Goal: Task Accomplishment & Management: Use online tool/utility

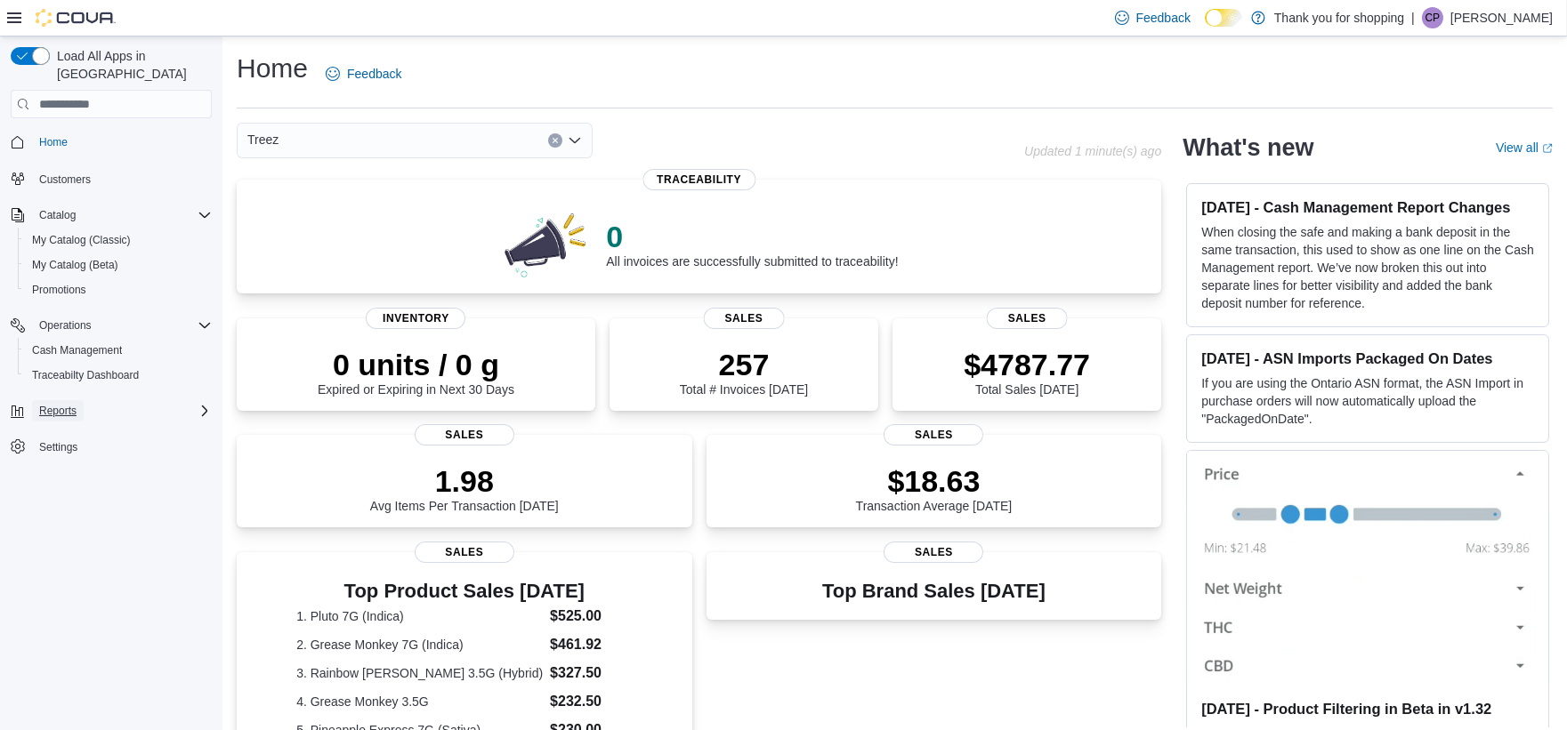
click at [72, 404] on span "Reports" at bounding box center [57, 411] width 37 height 14
click at [74, 478] on div "BioTrack Reconciliation Dashboards Metrc Reconciliation Reports" at bounding box center [118, 473] width 201 height 100
click at [74, 500] on link "Reports" at bounding box center [51, 510] width 52 height 21
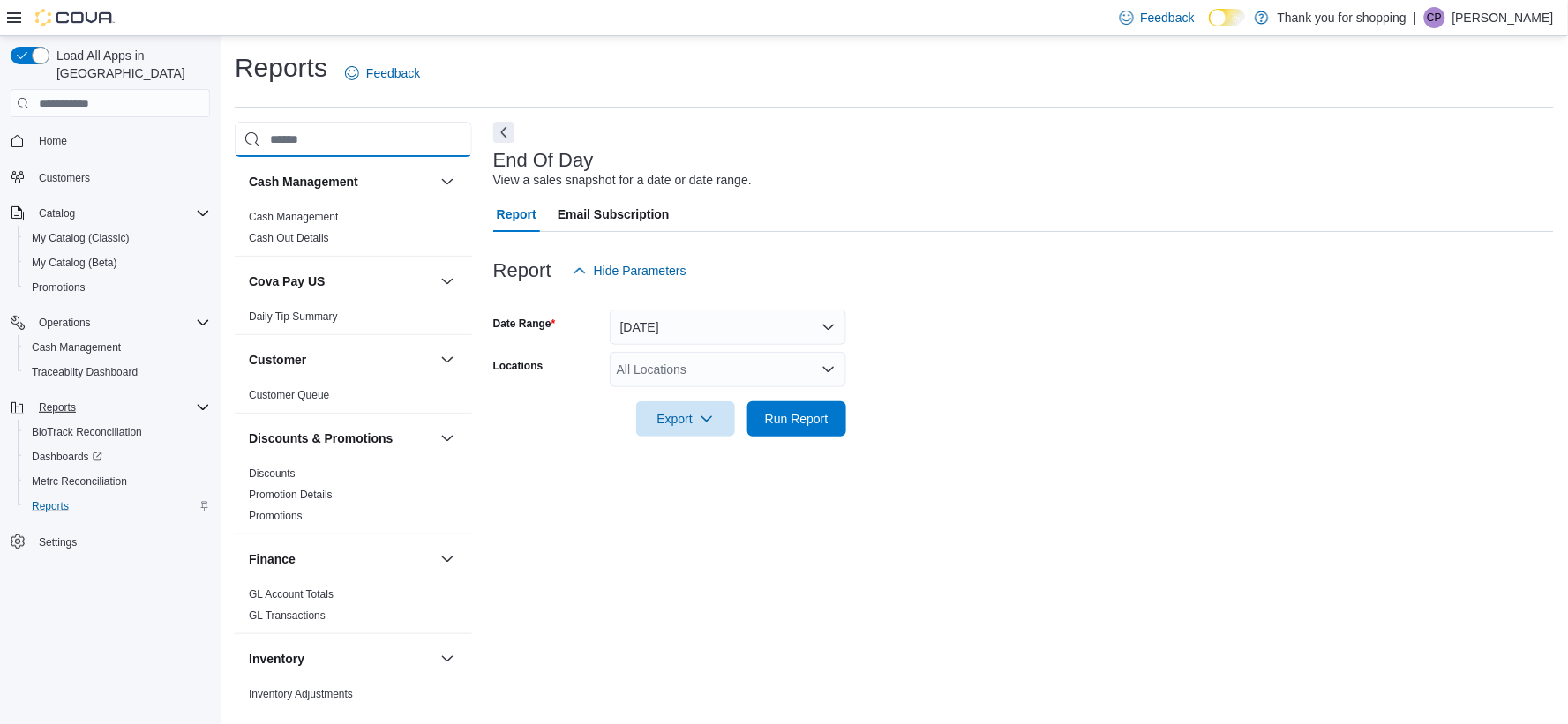
click at [308, 148] on input "search" at bounding box center [353, 140] width 237 height 36
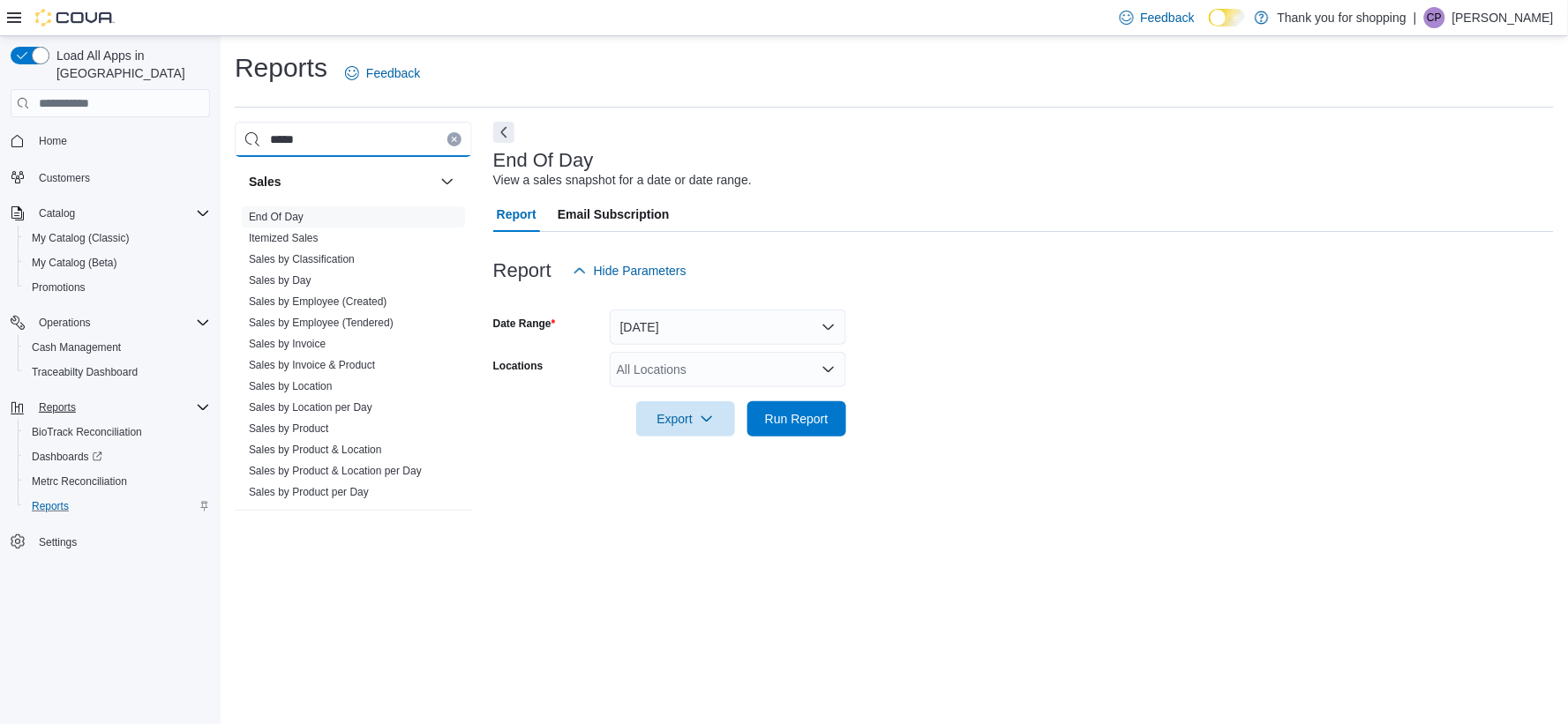
type input "*****"
click at [323, 280] on span "Sales by Day" at bounding box center [353, 280] width 223 height 21
click at [281, 276] on link "Sales by Day" at bounding box center [280, 281] width 62 height 12
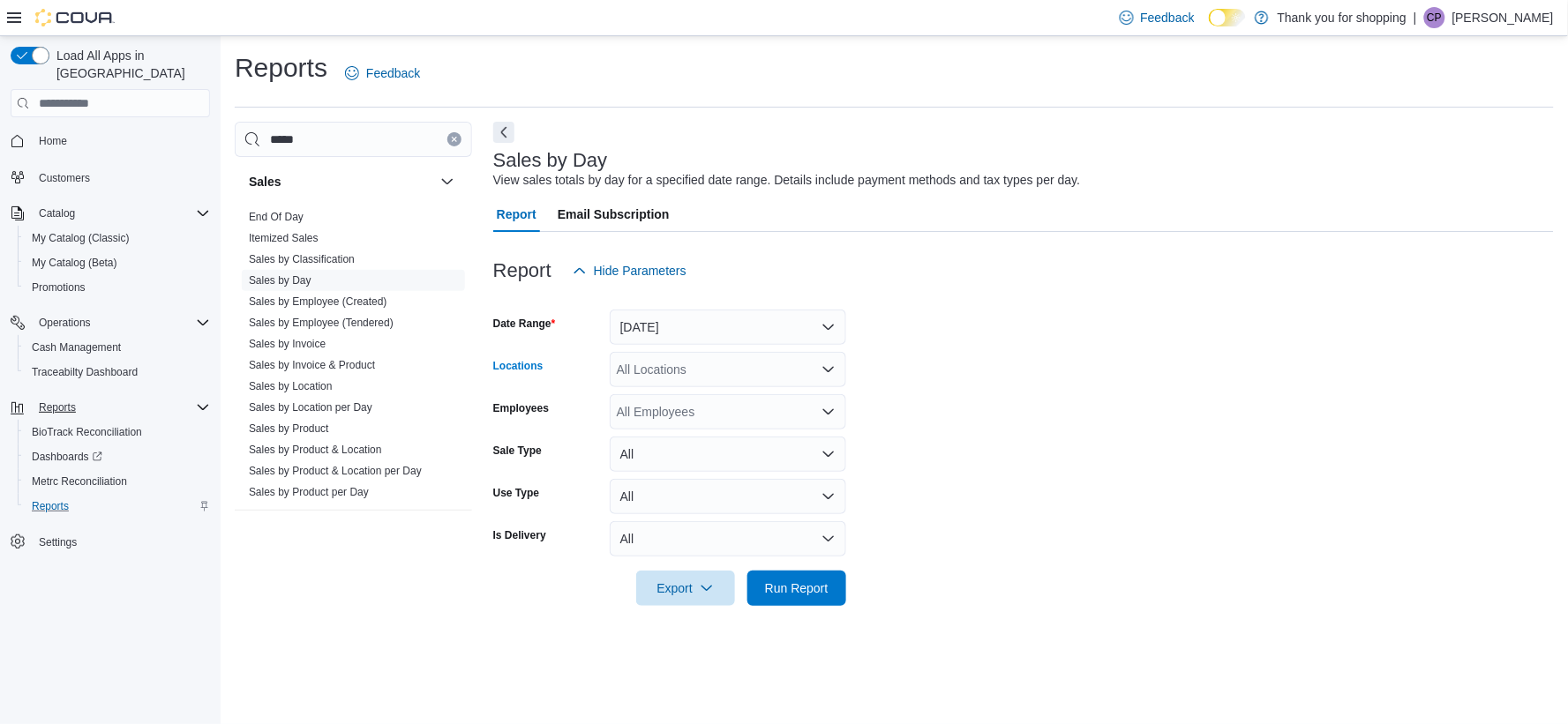
click at [691, 381] on div "All Locations" at bounding box center [728, 370] width 236 height 36
click at [707, 453] on div "Treez" at bounding box center [727, 451] width 215 height 18
click at [1085, 391] on form "Date Range [DATE] Locations Treez Employees All Employees Sale Type All Use Typ…" at bounding box center [1023, 447] width 1060 height 317
click at [765, 413] on div "All Employees" at bounding box center [728, 413] width 236 height 36
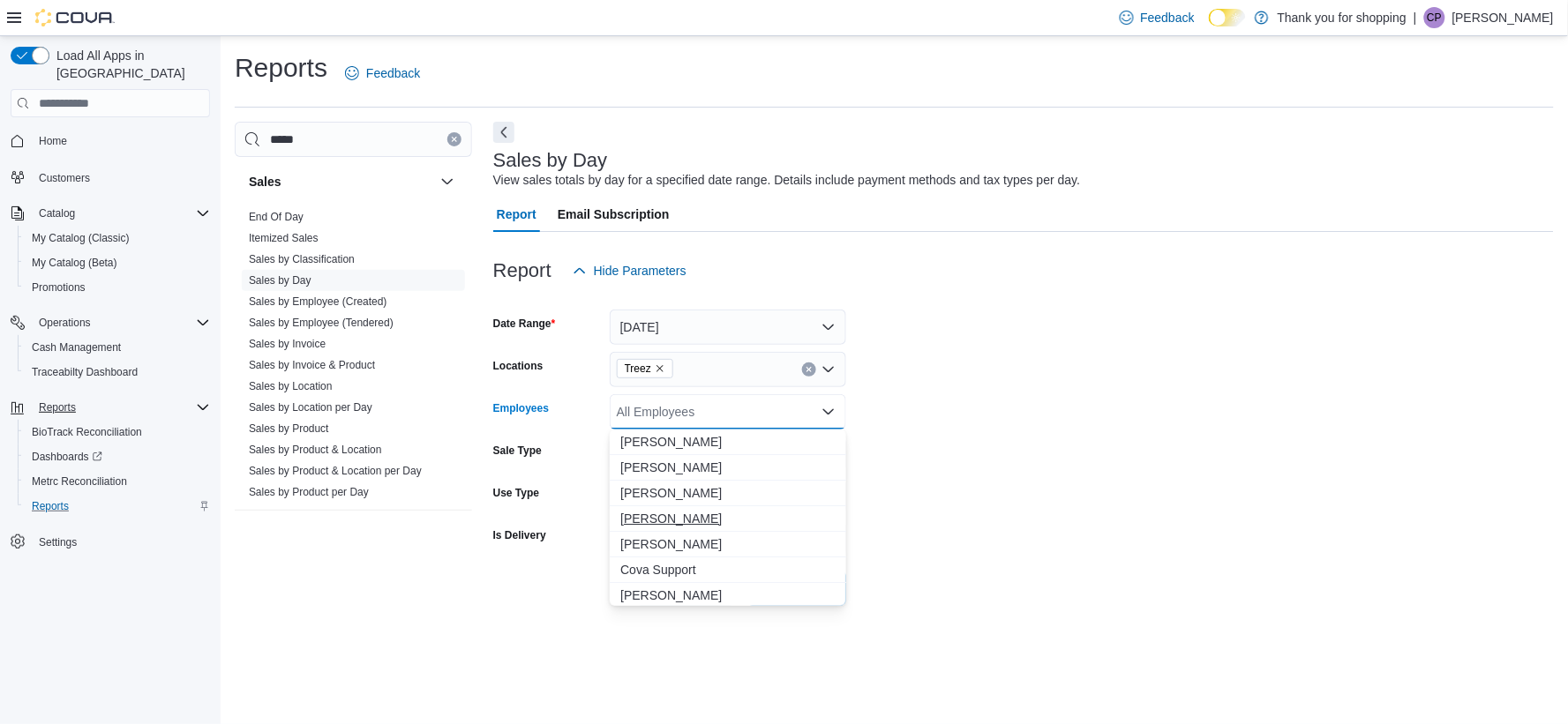
click at [691, 516] on span "[PERSON_NAME]" at bounding box center [727, 519] width 215 height 18
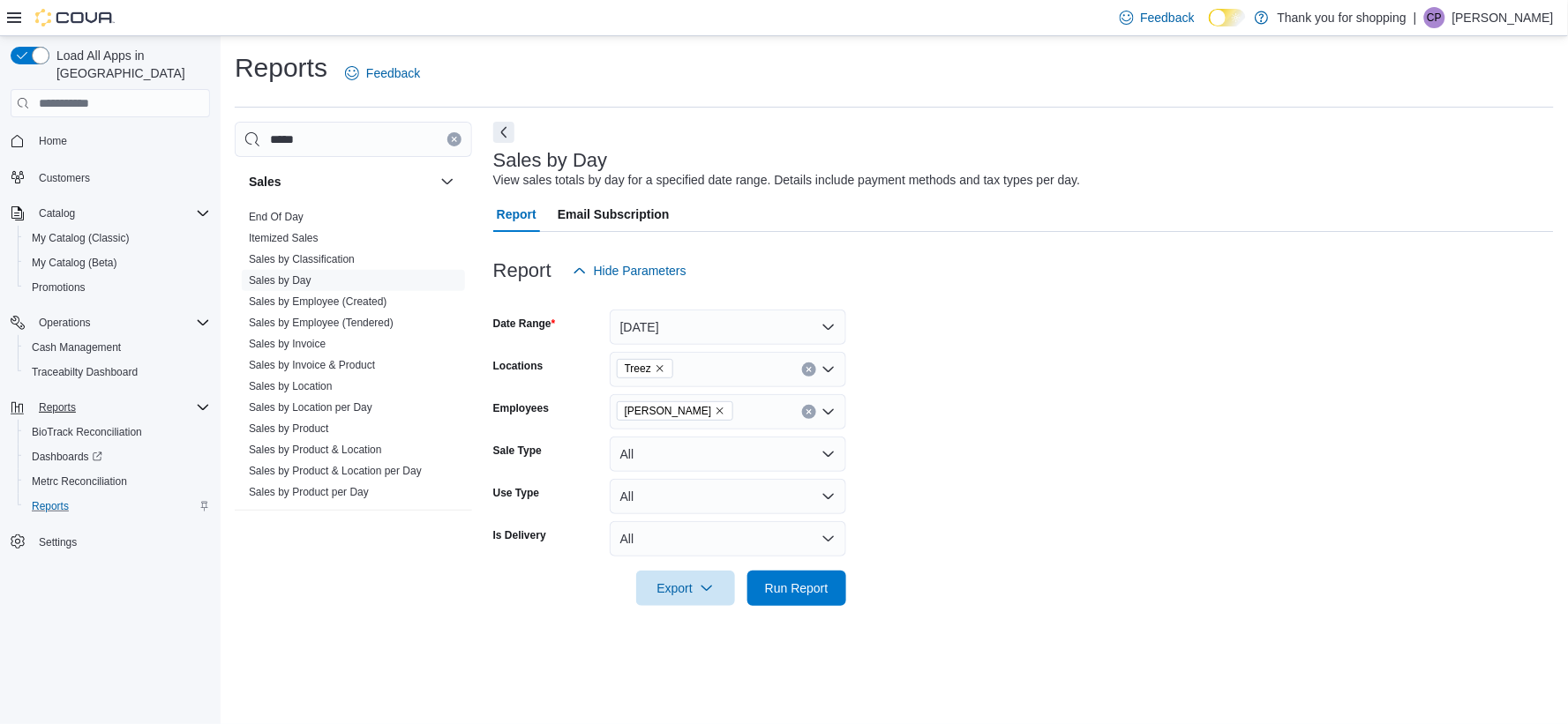
click at [1098, 418] on form "Date Range [DATE] Locations Treez Employees [PERSON_NAME] Sale Type All Use Typ…" at bounding box center [1023, 447] width 1060 height 317
click at [707, 295] on div at bounding box center [1023, 299] width 1060 height 21
click at [712, 323] on button "[DATE]" at bounding box center [728, 327] width 236 height 36
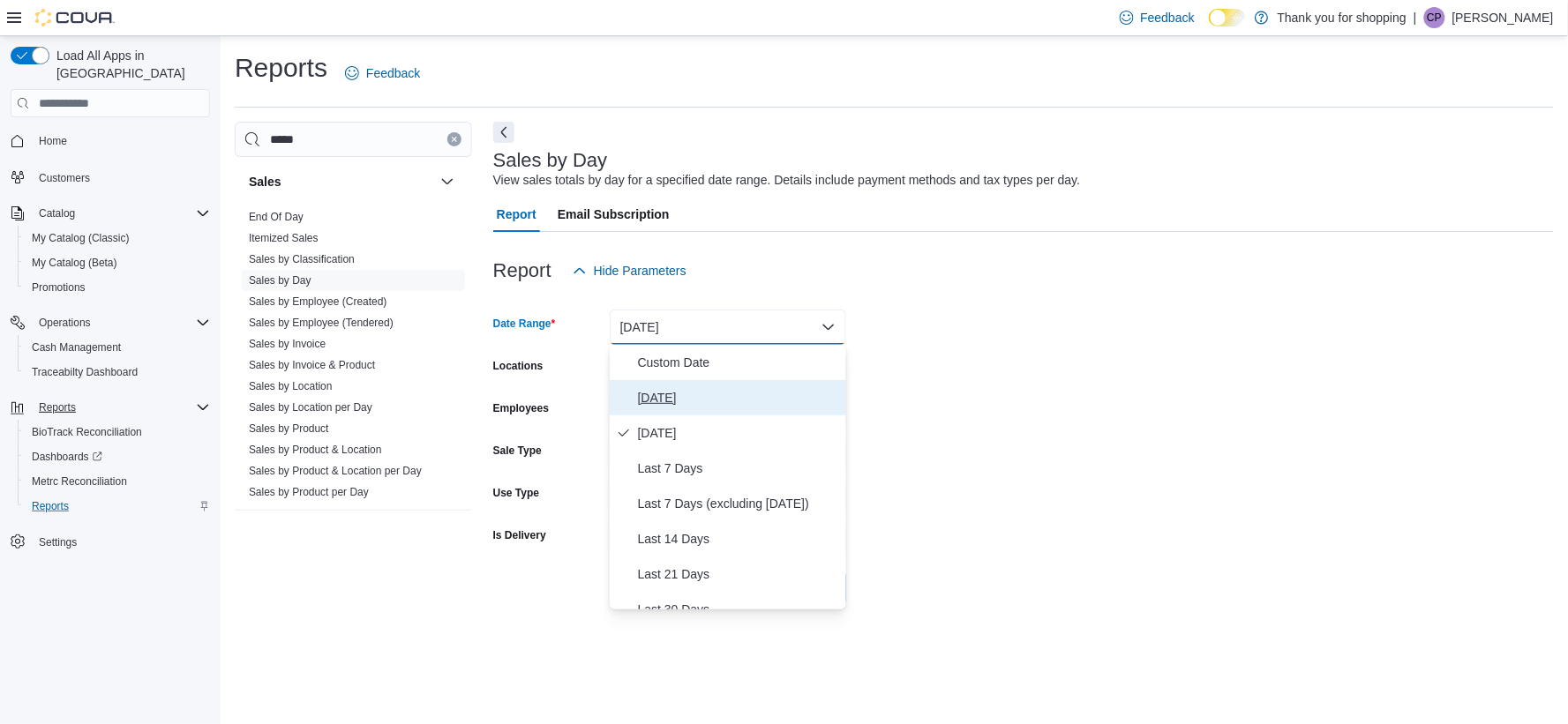
click at [681, 389] on span "[DATE]" at bounding box center [738, 398] width 201 height 21
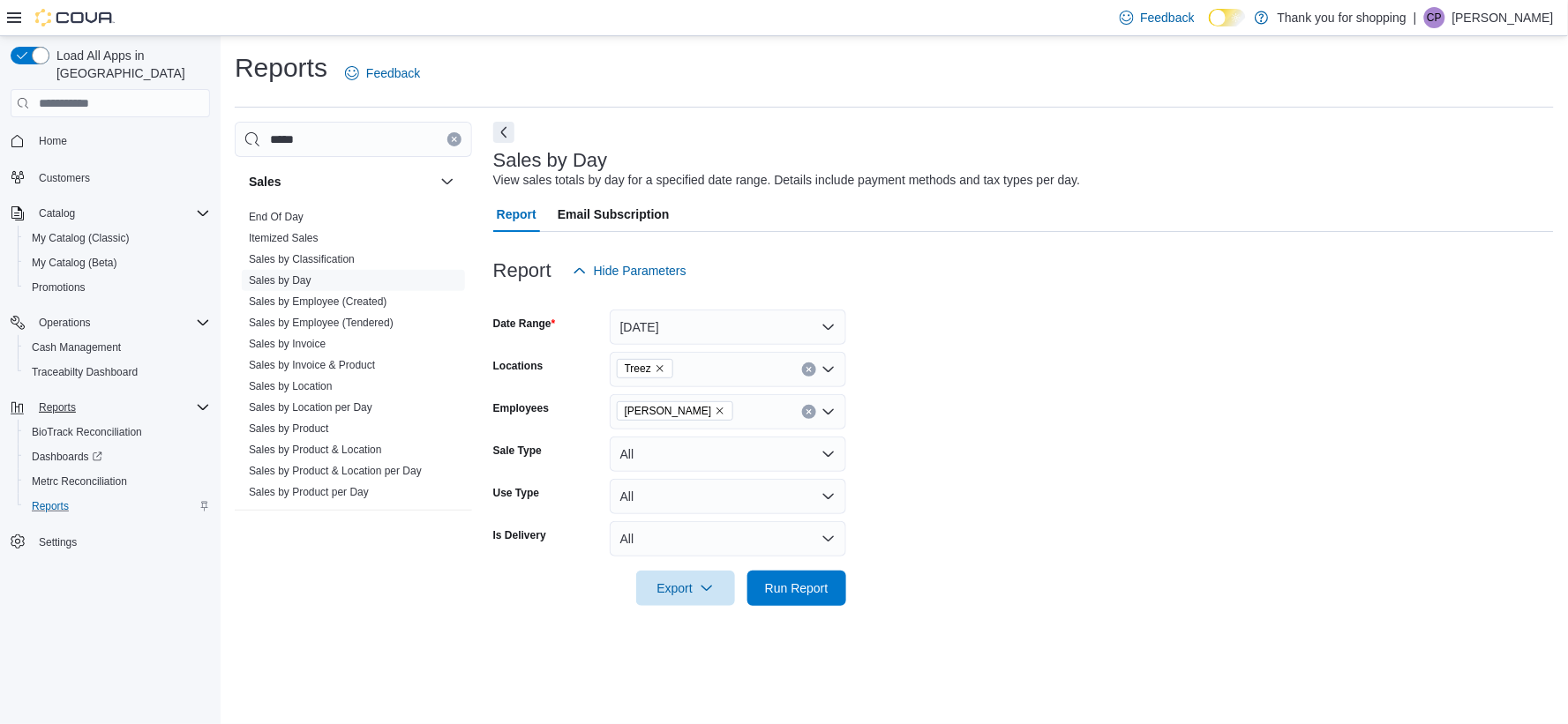
click at [966, 365] on form "Date Range [DATE] Locations Treez Employees [PERSON_NAME] Sale Type All Use Typ…" at bounding box center [1023, 447] width 1060 height 317
click at [808, 583] on span "Run Report" at bounding box center [796, 588] width 63 height 18
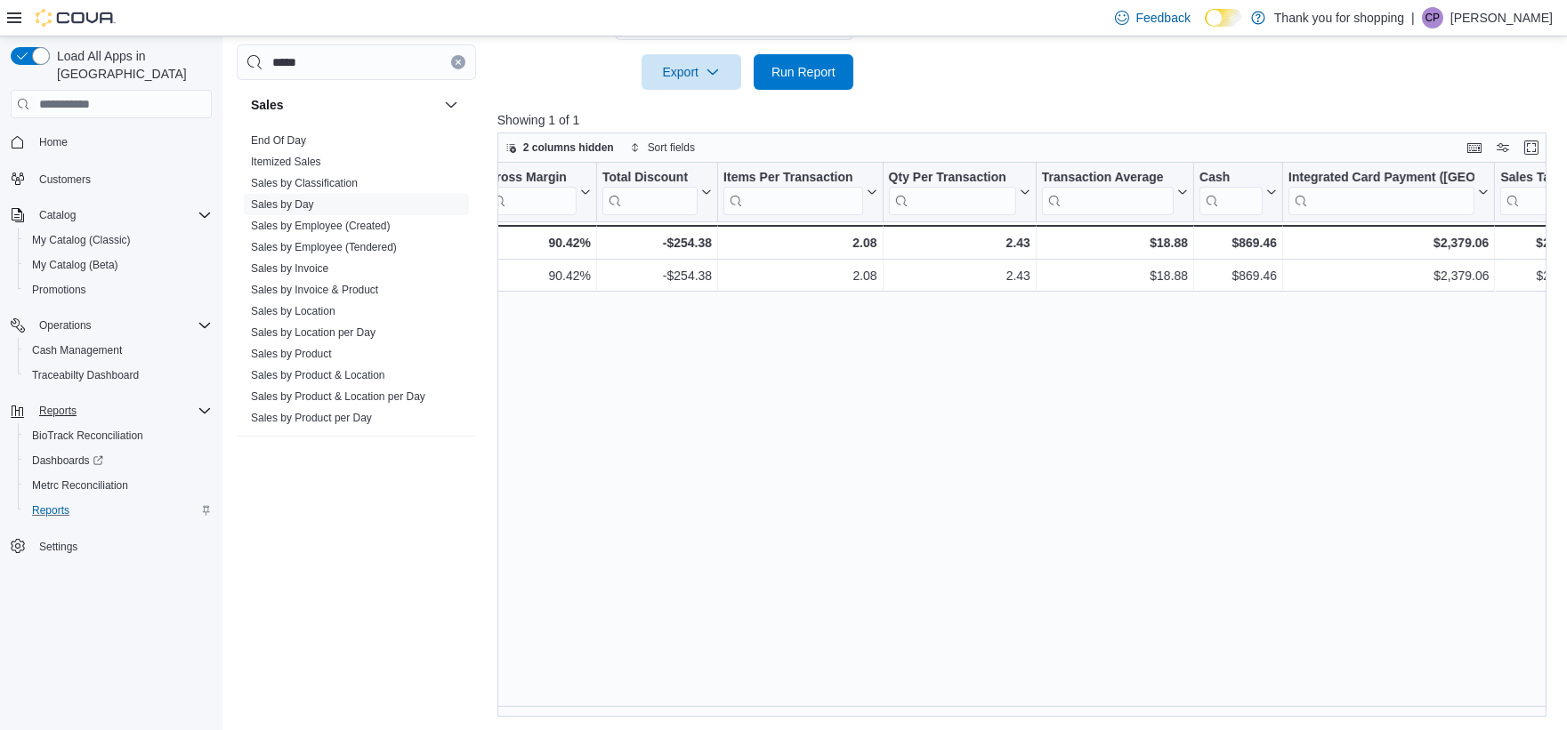
scroll to position [0, 1285]
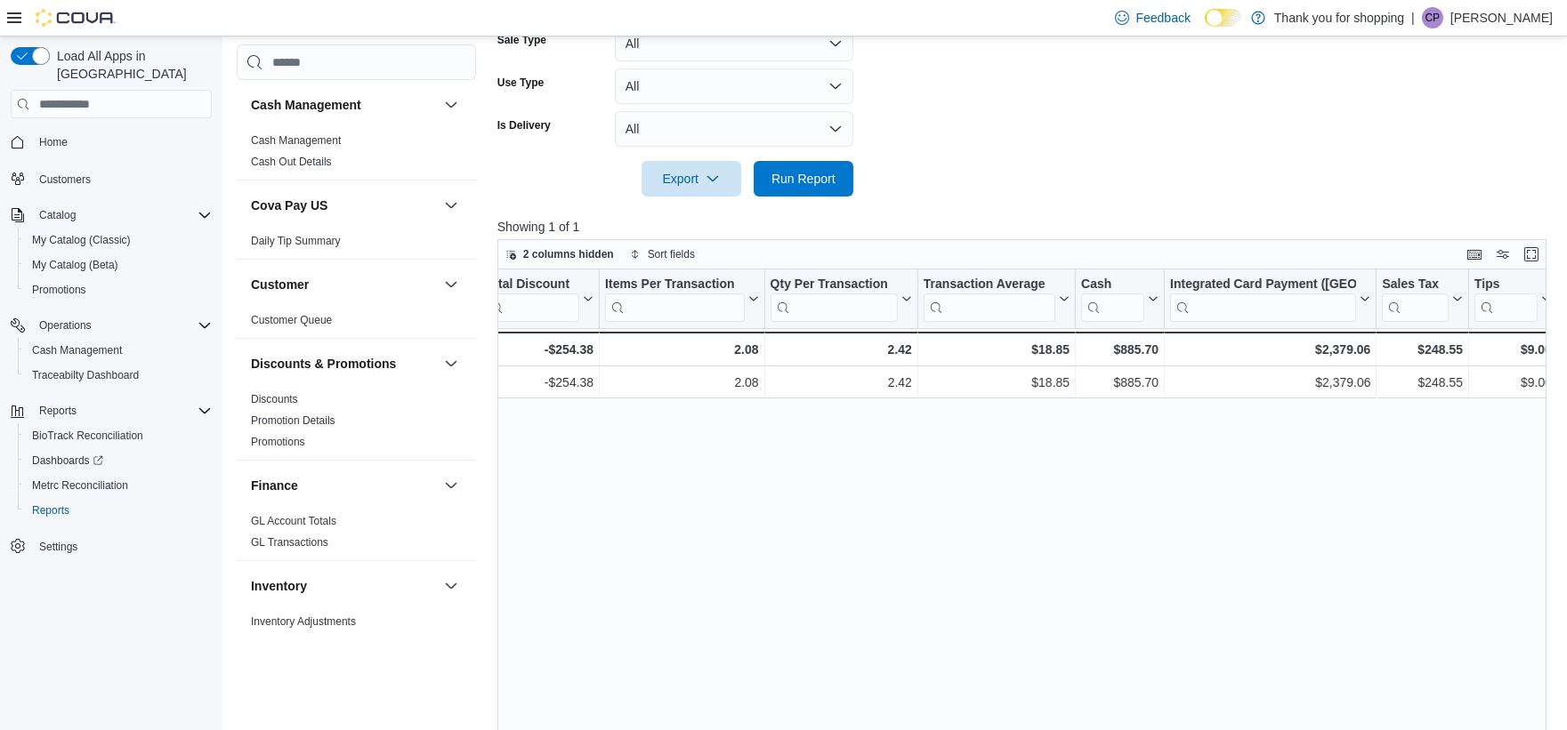
scroll to position [423, 0]
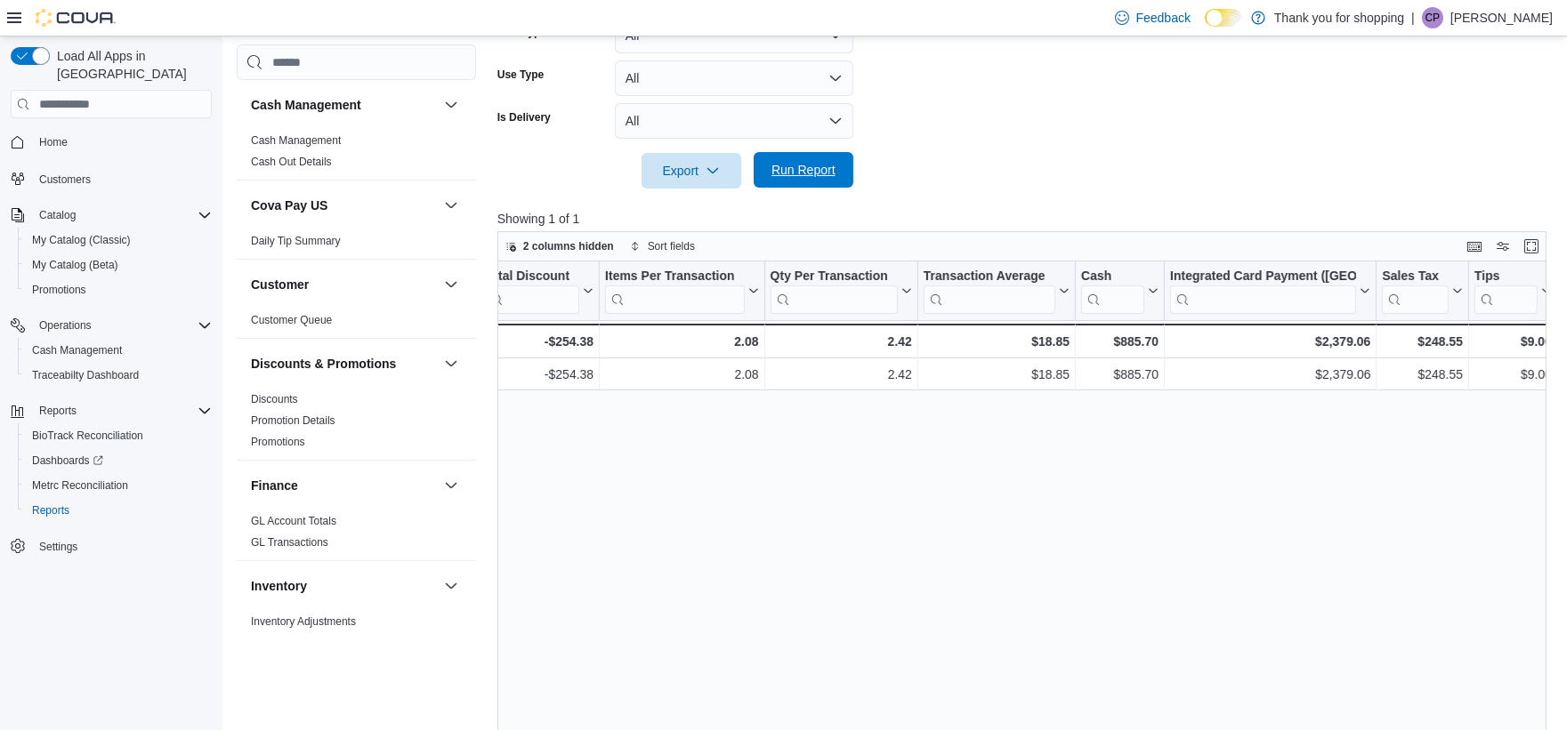
click at [802, 162] on span "Run Report" at bounding box center [803, 170] width 64 height 18
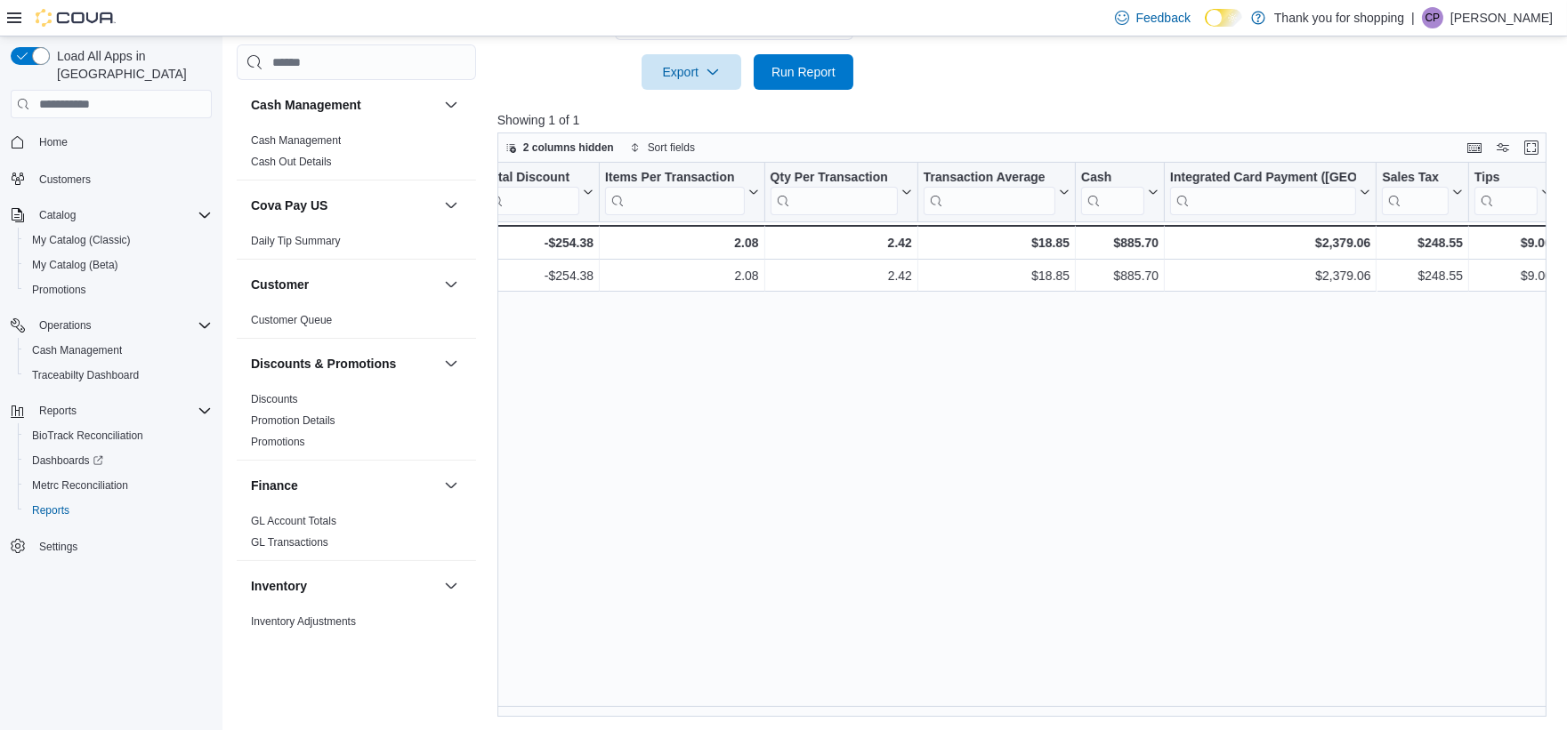
scroll to position [0, 0]
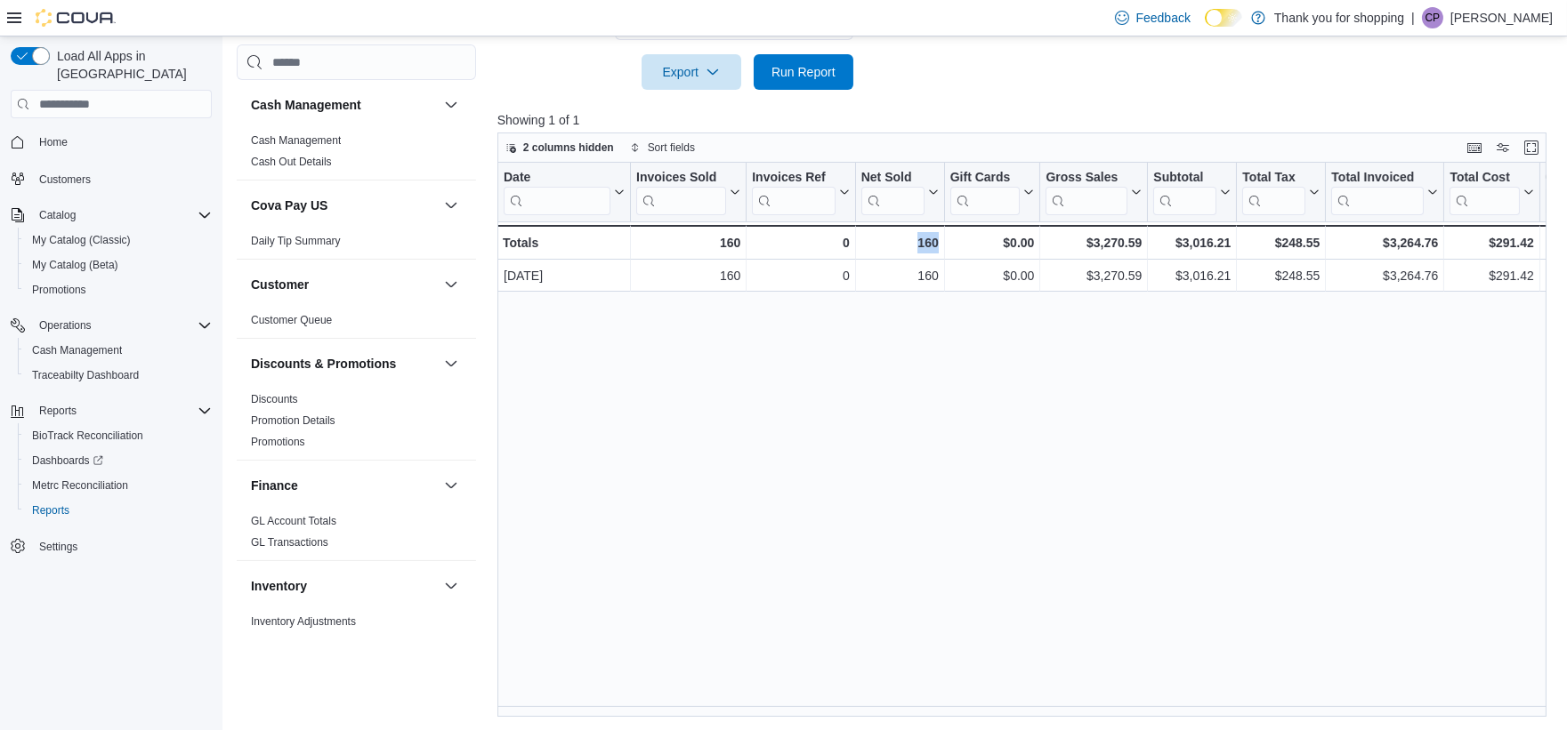
drag, startPoint x: 878, startPoint y: 719, endPoint x: 987, endPoint y: 718, distance: 109.4
click at [987, 718] on div "Reports Feedback Cash Management Cash Management Cash Out Details Cova Pay US D…" at bounding box center [896, 123] width 1349 height 1216
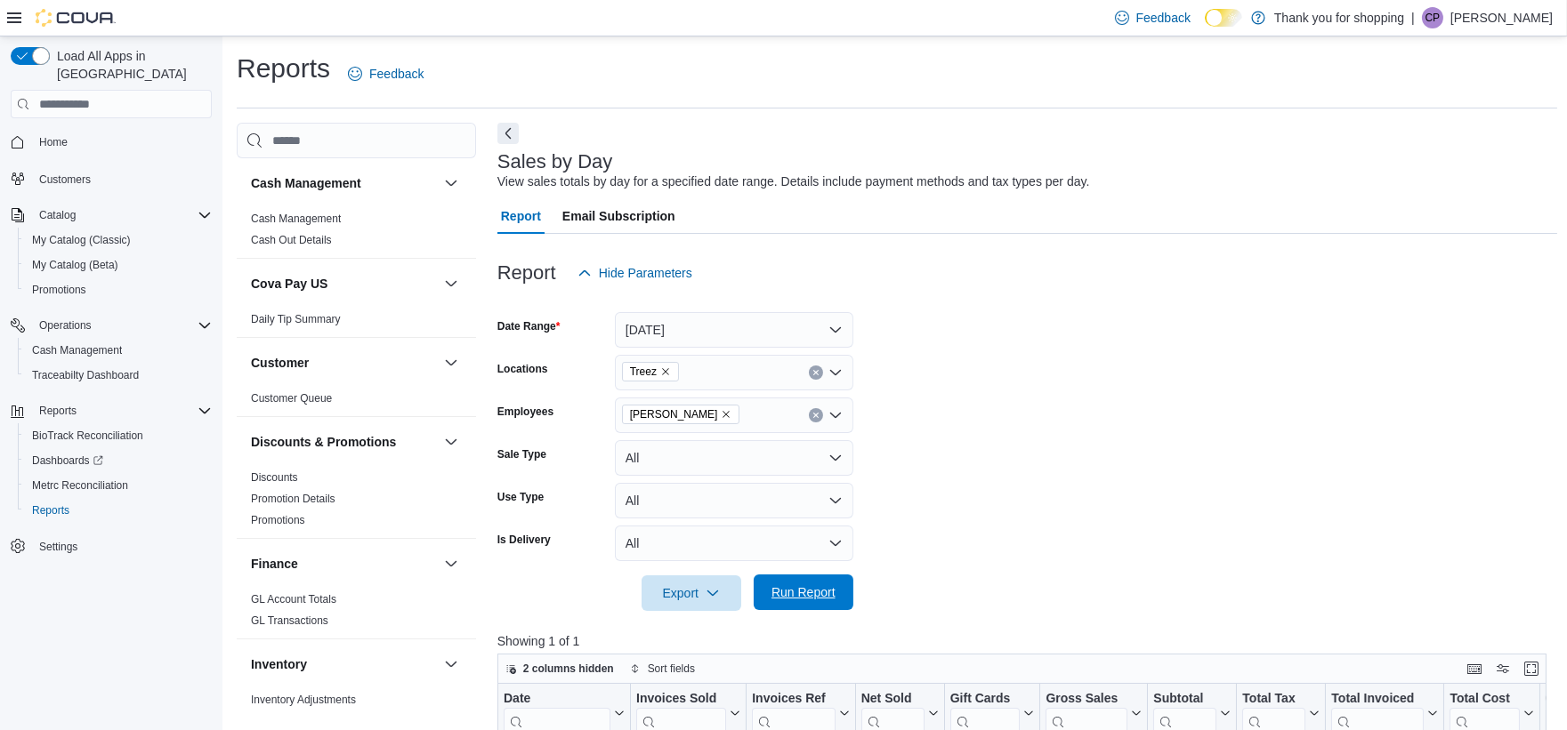
drag, startPoint x: 799, startPoint y: 590, endPoint x: 810, endPoint y: 592, distance: 11.0
click at [799, 589] on span "Run Report" at bounding box center [803, 593] width 64 height 18
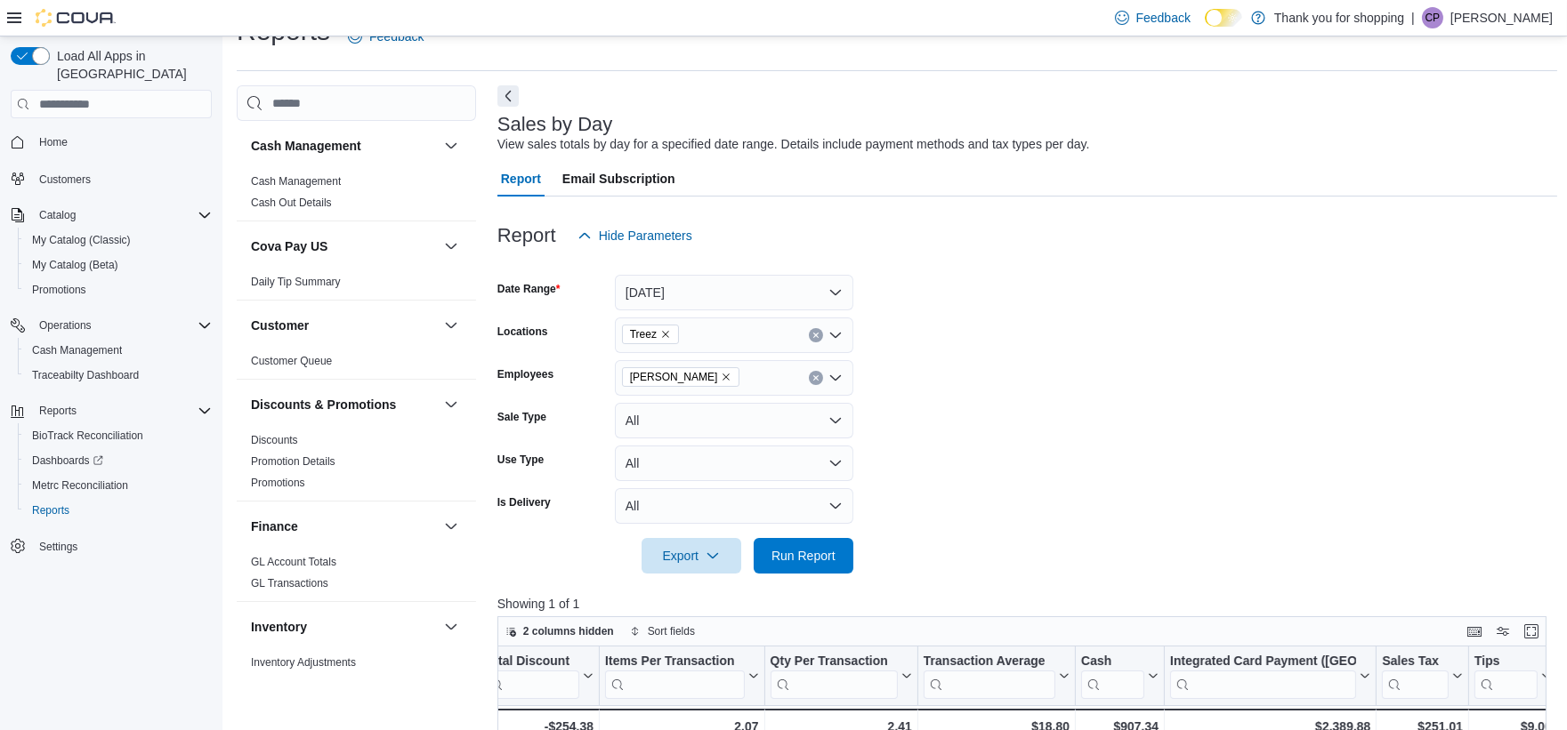
scroll to position [28, 0]
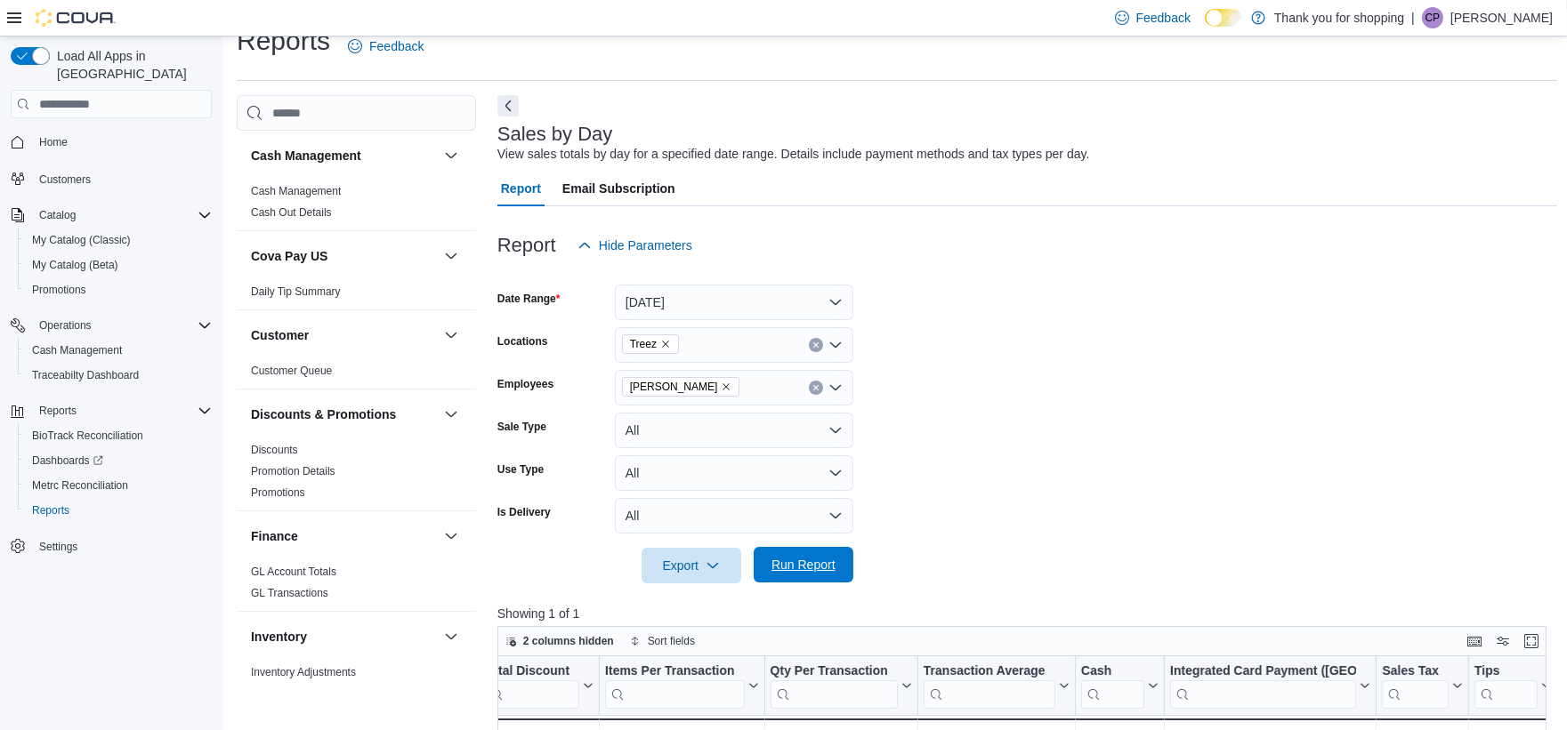
click at [811, 568] on span "Run Report" at bounding box center [803, 565] width 64 height 18
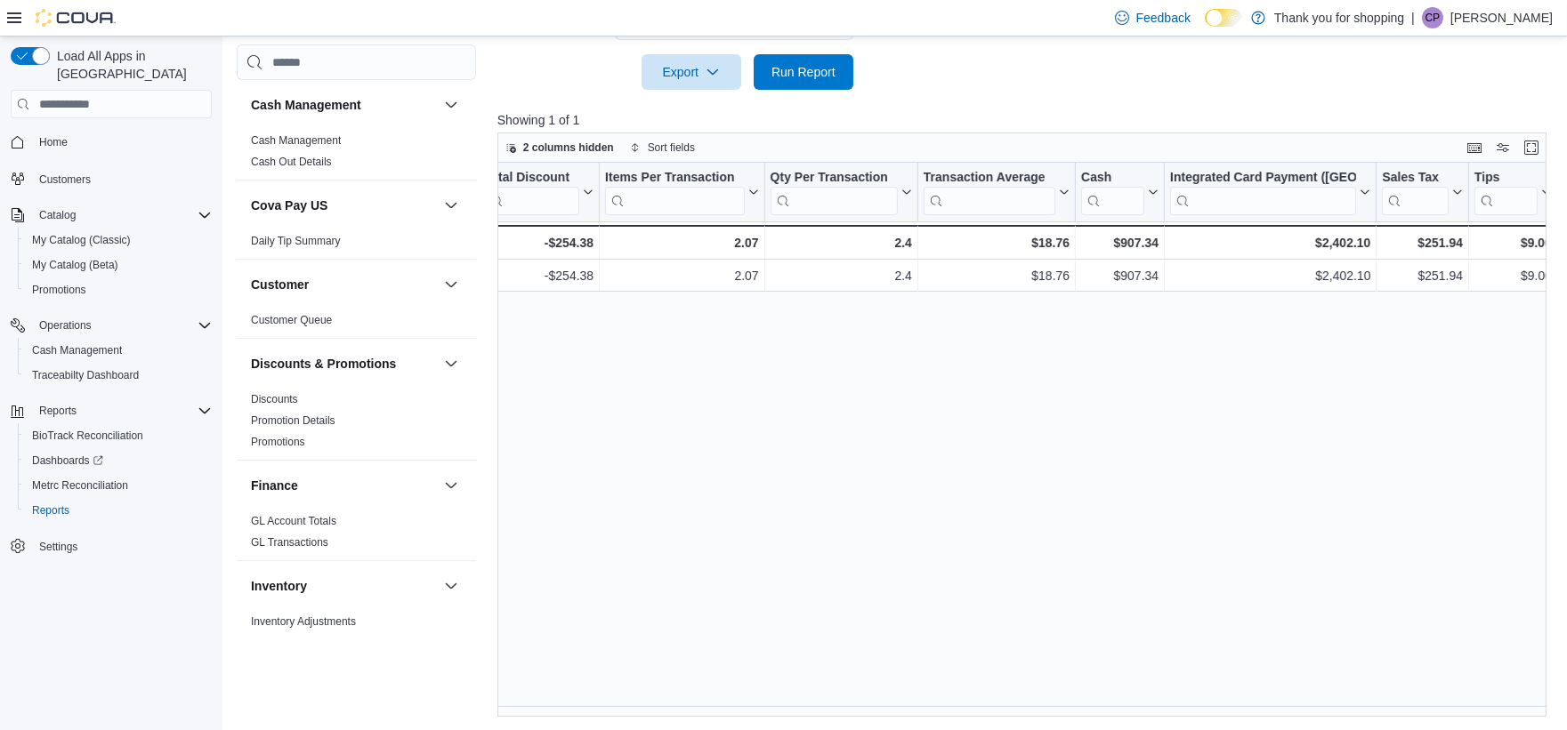
scroll to position [0, 0]
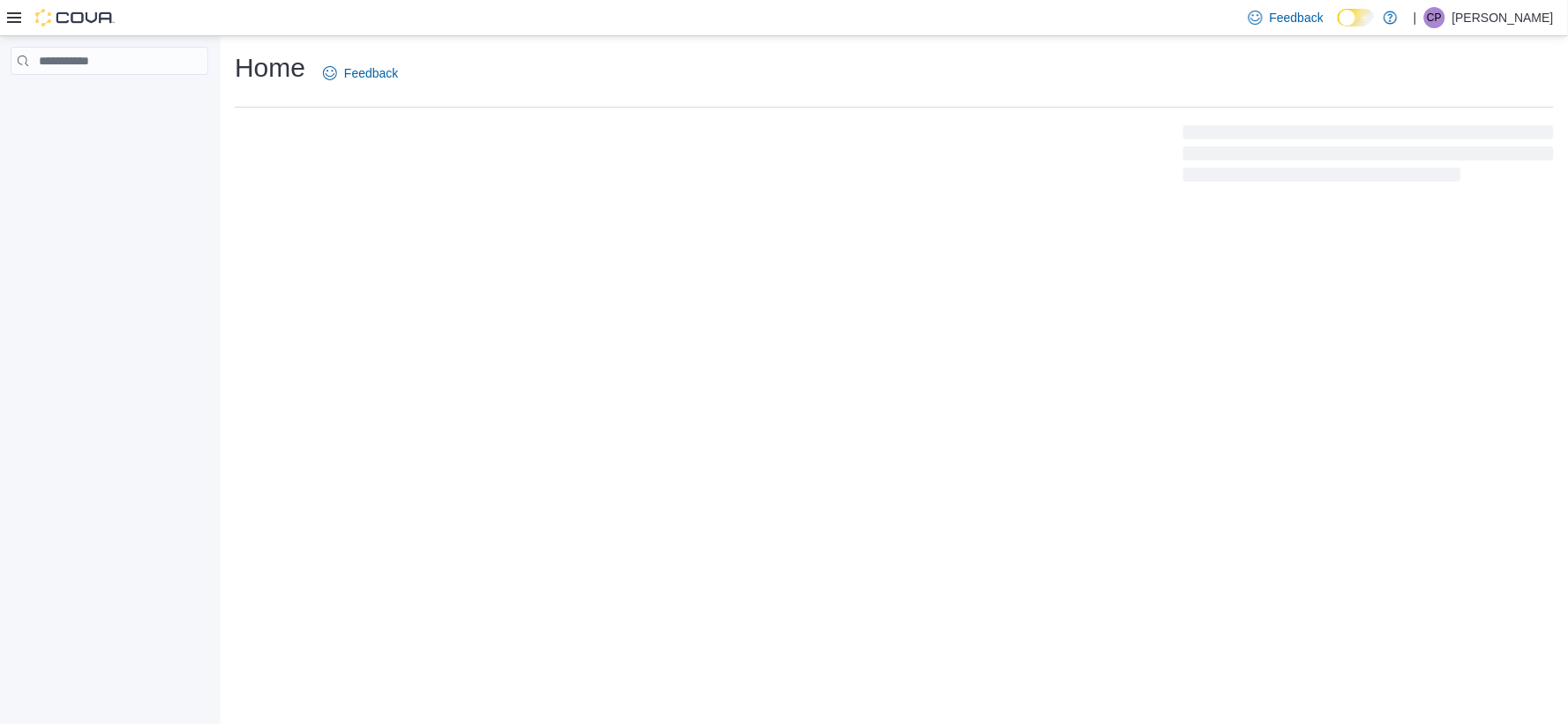
click at [1527, 18] on p "[PERSON_NAME]" at bounding box center [1503, 17] width 101 height 21
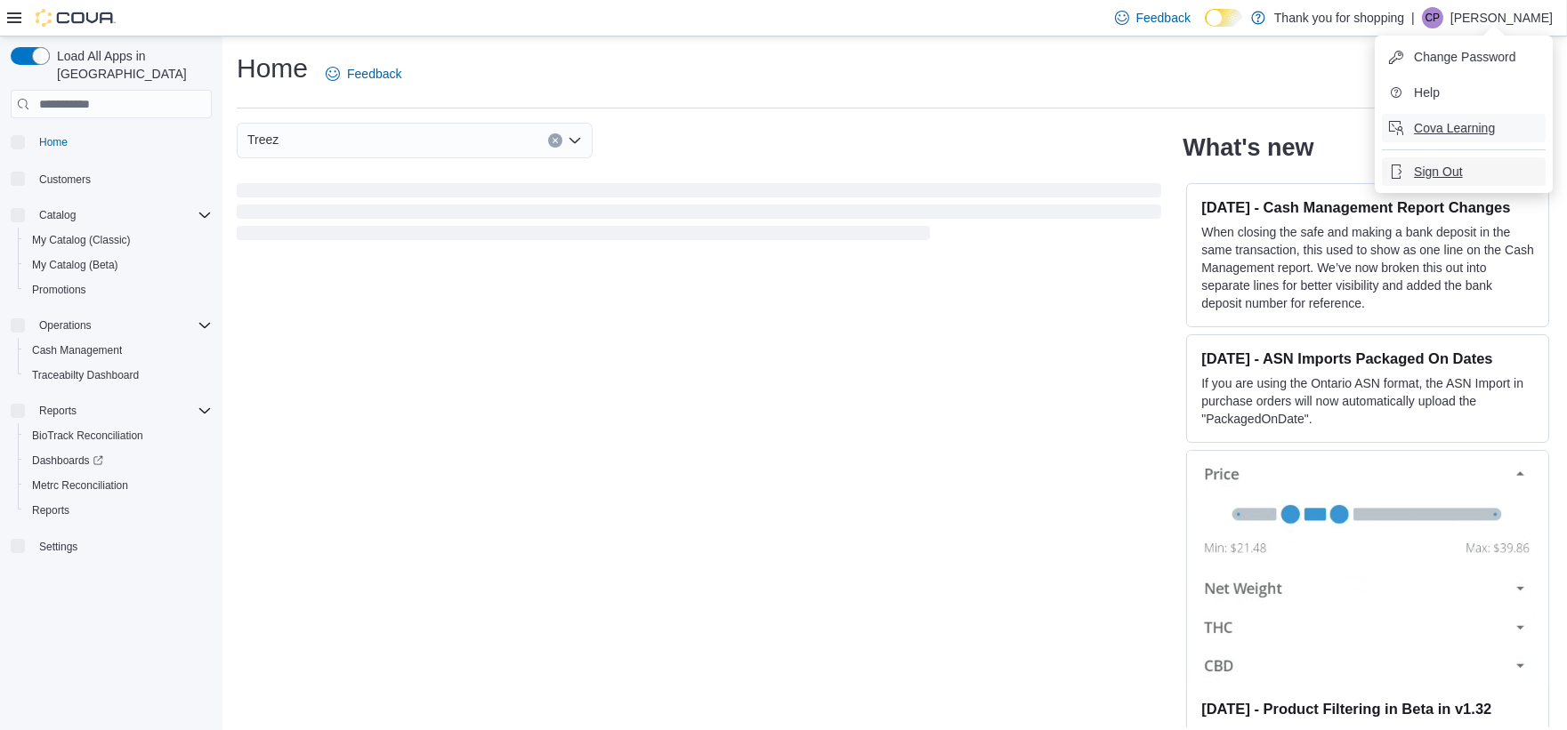
drag, startPoint x: 1415, startPoint y: 126, endPoint x: 1434, endPoint y: 171, distance: 48.2
click at [1433, 176] on ul "Change Password Help Cova Learning Sign Out" at bounding box center [1463, 114] width 178 height 157
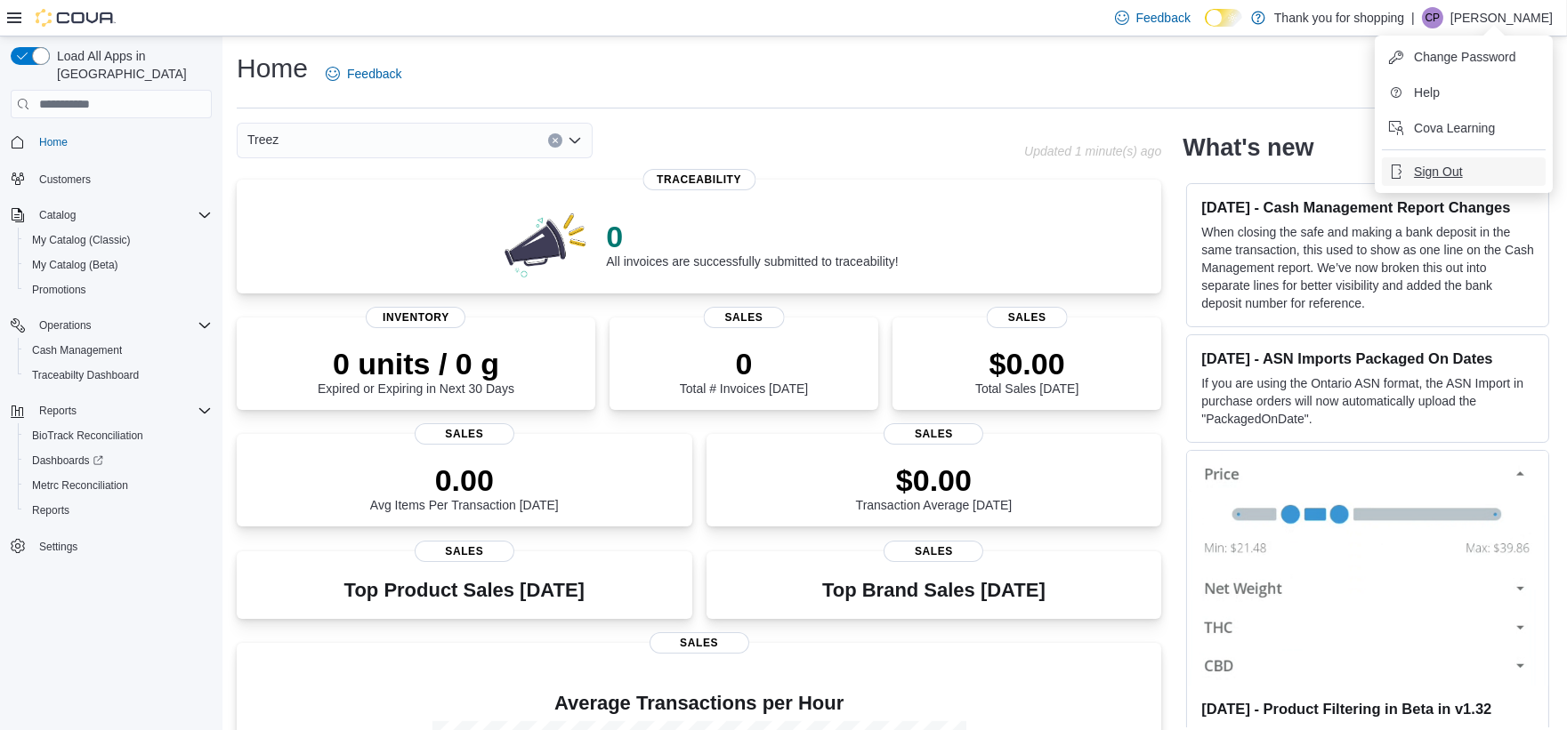
click at [1439, 160] on button "Sign Out" at bounding box center [1464, 171] width 164 height 28
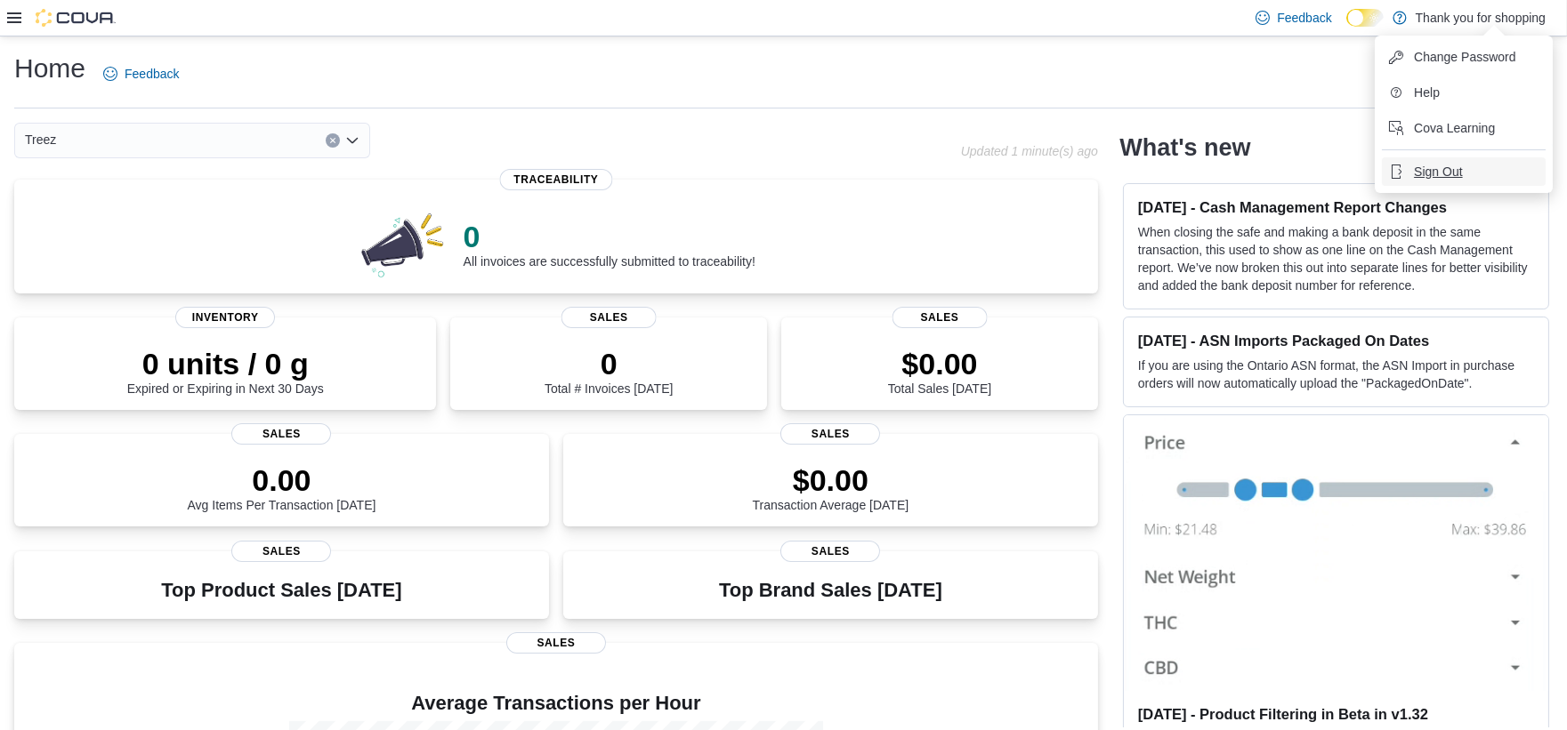
click at [1439, 167] on span "Sign Out" at bounding box center [1438, 172] width 48 height 18
